Goal: Task Accomplishment & Management: Use online tool/utility

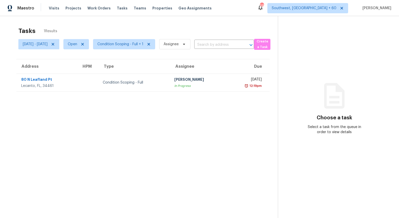
click at [49, 18] on div "Tasks 1 Results Mon, Sep 22 - Thu, Sep 25 Open Condition Scoping - Full + 1 Ass…" at bounding box center [199, 125] width 399 height 218
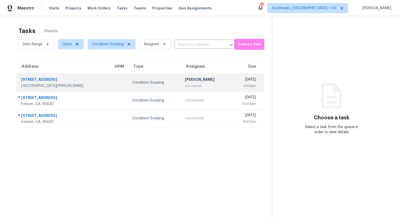
click at [158, 86] on td "Condition Scoping" at bounding box center [154, 83] width 52 height 18
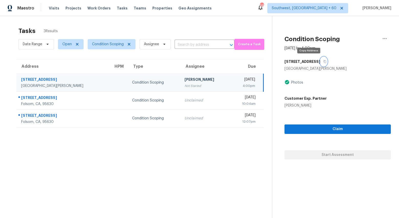
click at [324, 62] on icon "button" at bounding box center [325, 61] width 3 height 3
click at [106, 49] on span "Condition Scoping" at bounding box center [112, 44] width 48 height 10
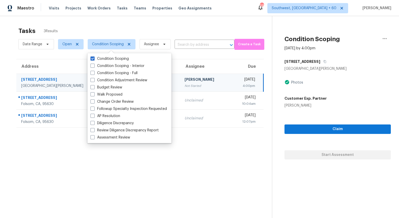
click at [159, 25] on div "Tasks 3 Results" at bounding box center [145, 30] width 254 height 13
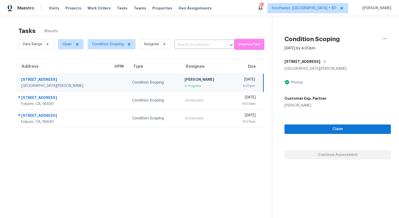
click at [134, 31] on div "Tasks 3 Results" at bounding box center [145, 30] width 254 height 13
click at [69, 47] on span "Open" at bounding box center [71, 44] width 26 height 10
click at [72, 65] on label "Closed" at bounding box center [70, 65] width 18 height 5
click at [64, 65] on input "Closed" at bounding box center [62, 64] width 3 height 3
checkbox input "true"
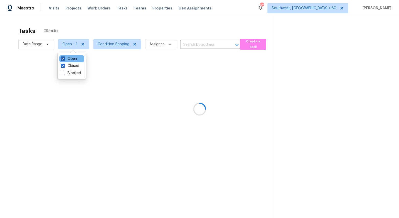
click at [70, 59] on label "Open" at bounding box center [69, 58] width 16 height 5
click at [64, 59] on input "Open" at bounding box center [62, 57] width 3 height 3
checkbox input "false"
click at [67, 20] on div at bounding box center [199, 109] width 399 height 218
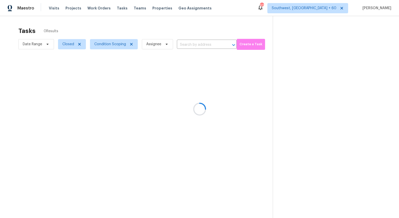
click at [38, 47] on div at bounding box center [199, 109] width 399 height 218
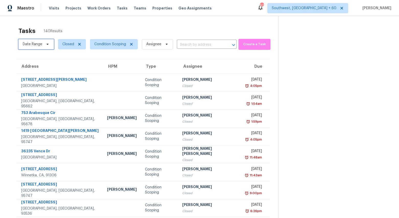
click at [39, 45] on span "Date Range" at bounding box center [32, 44] width 19 height 5
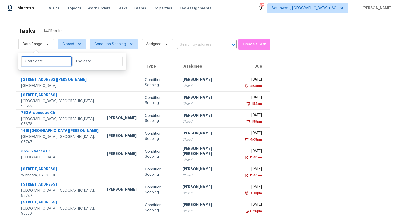
click at [38, 61] on input "text" at bounding box center [46, 61] width 50 height 10
select select "8"
select select "2025"
select select "9"
select select "2025"
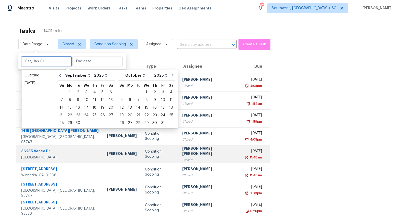
type input "Sun, Sep 28"
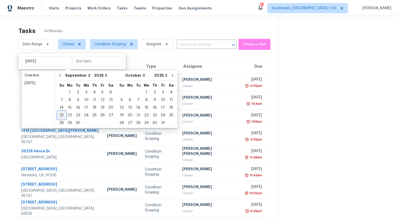
click at [61, 116] on div "21" at bounding box center [62, 115] width 8 height 7
type input "Sun, Sep 21"
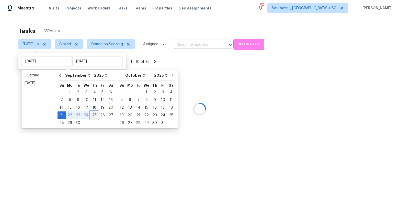
click at [92, 114] on div "25" at bounding box center [95, 115] width 8 height 7
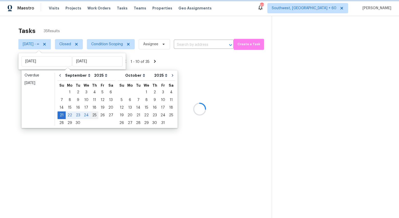
type input "Thu, Sep 25"
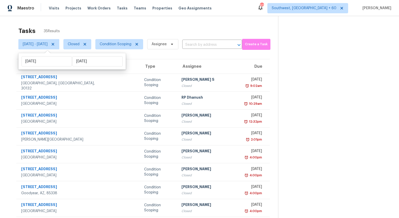
click at [94, 31] on div "Tasks 35 Results" at bounding box center [148, 30] width 260 height 13
